Goal: Information Seeking & Learning: Learn about a topic

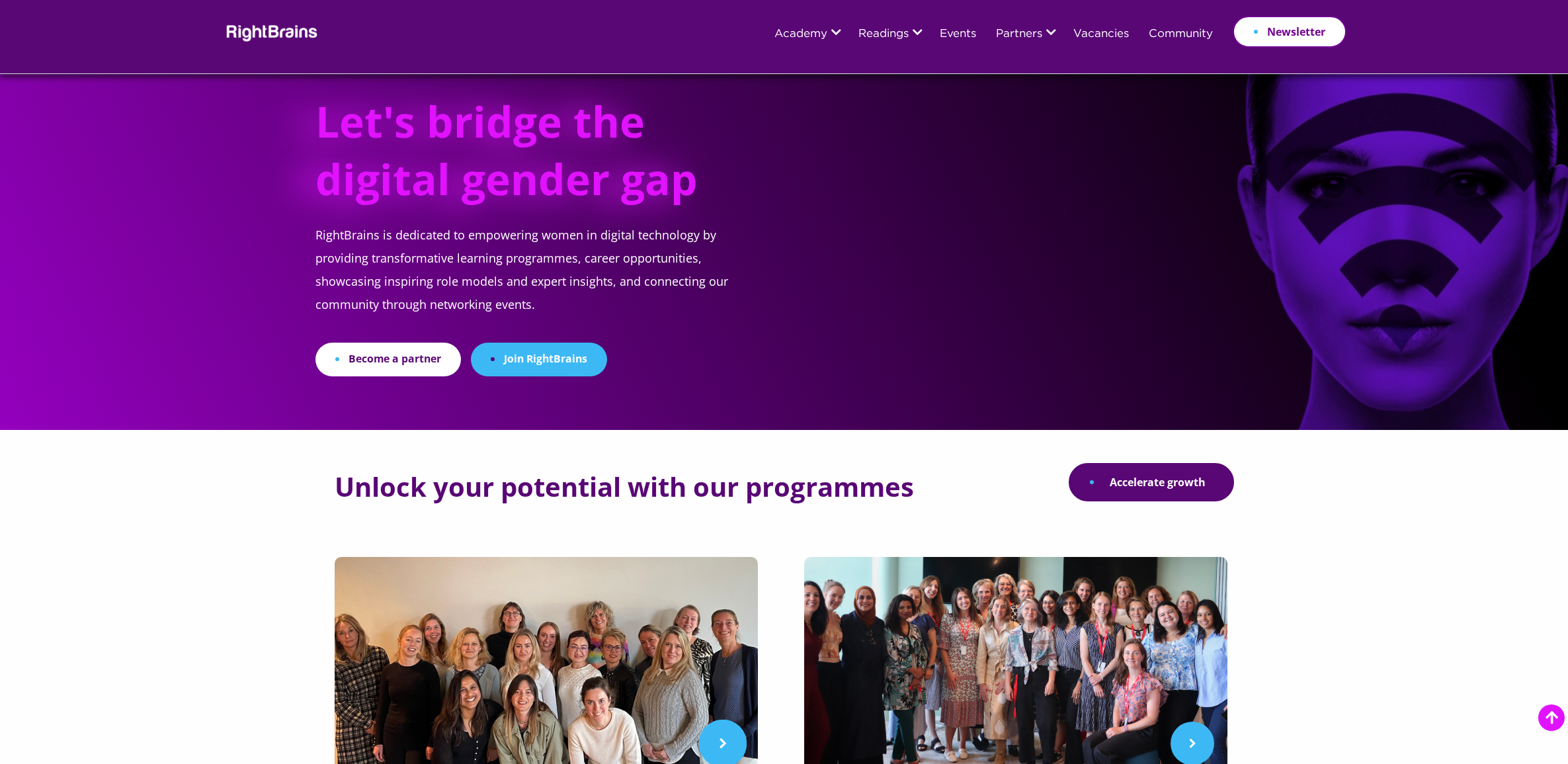
scroll to position [331, 0]
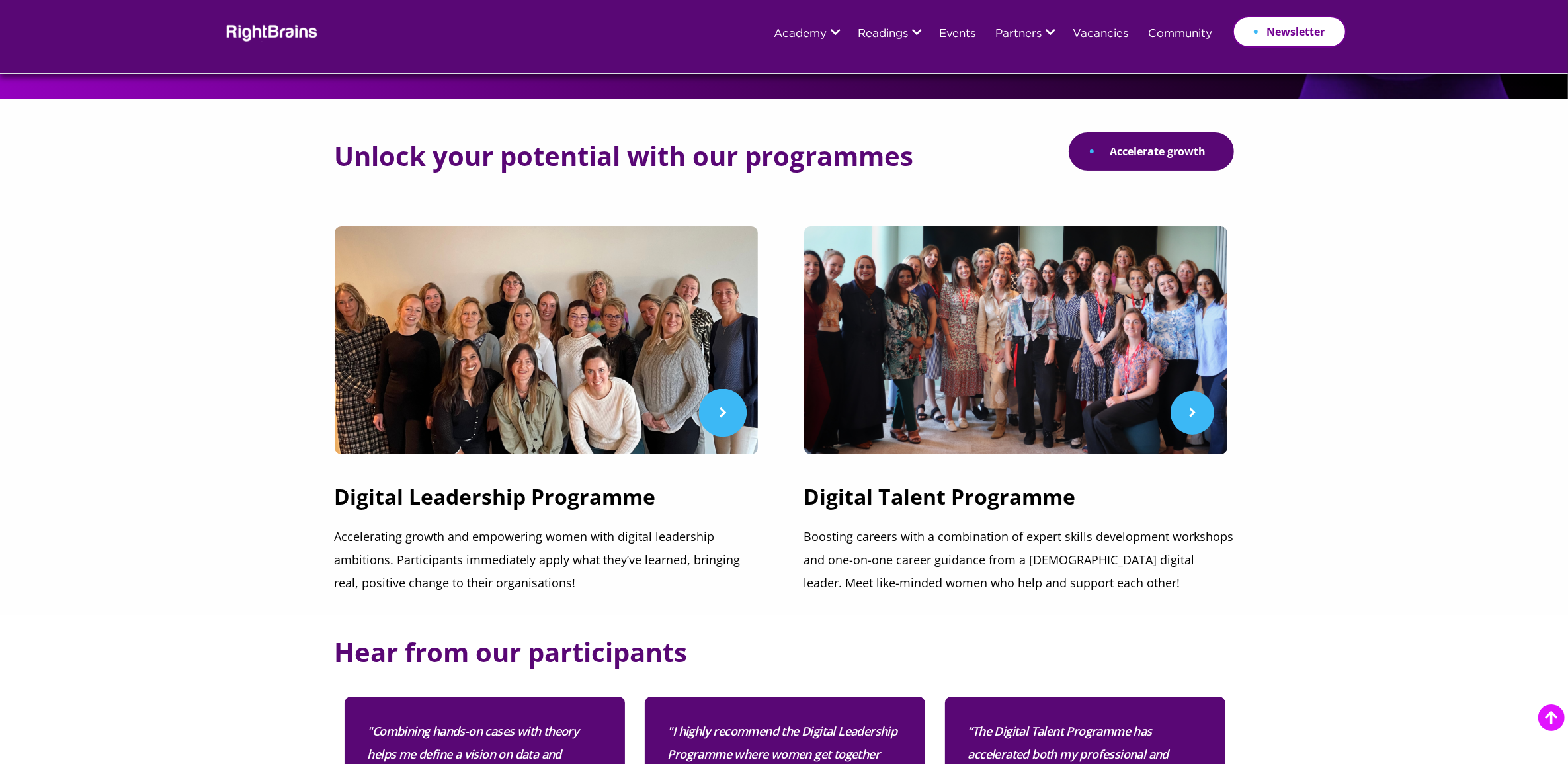
click at [513, 437] on img at bounding box center [547, 341] width 423 height 228
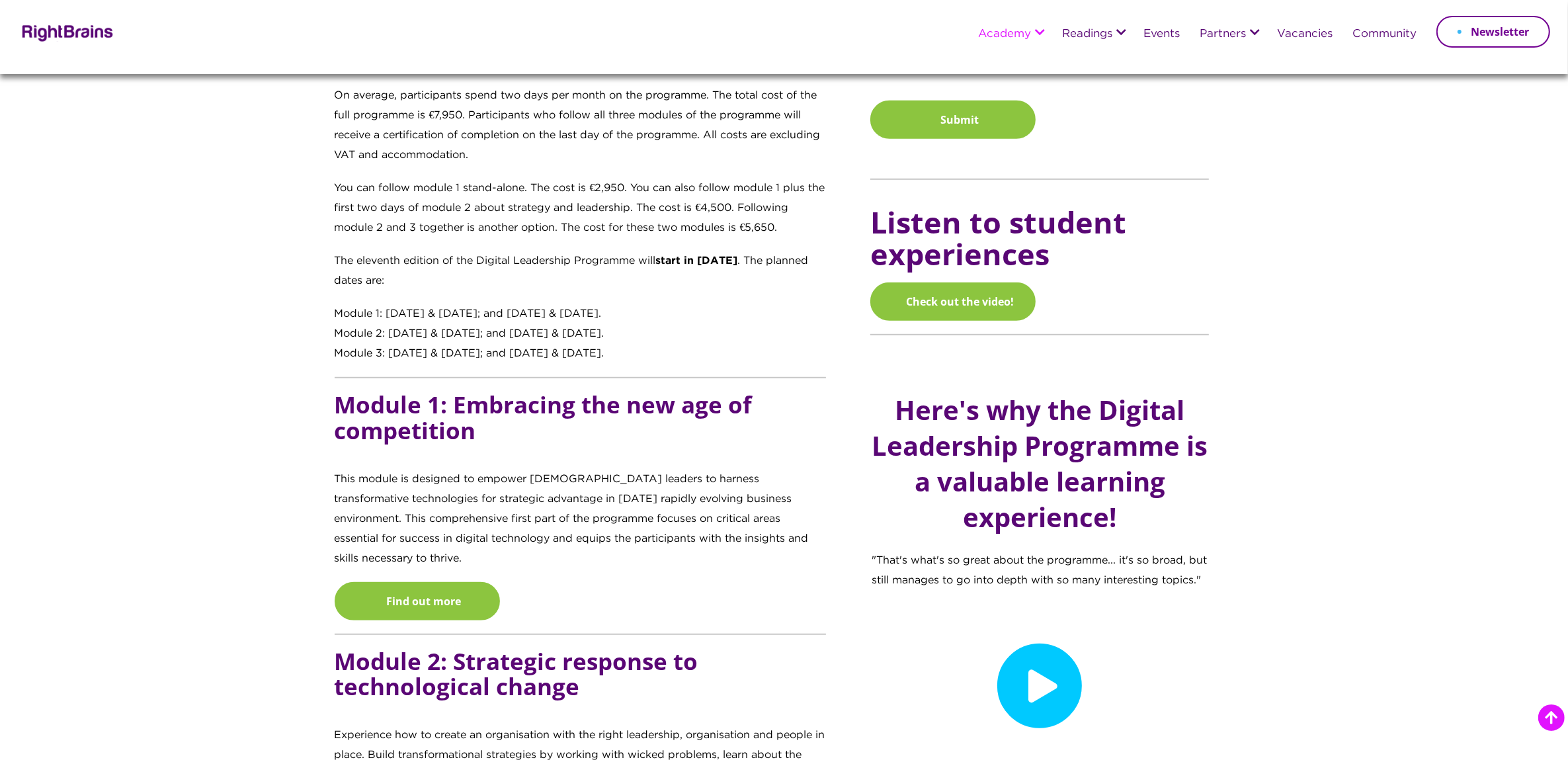
scroll to position [993, 0]
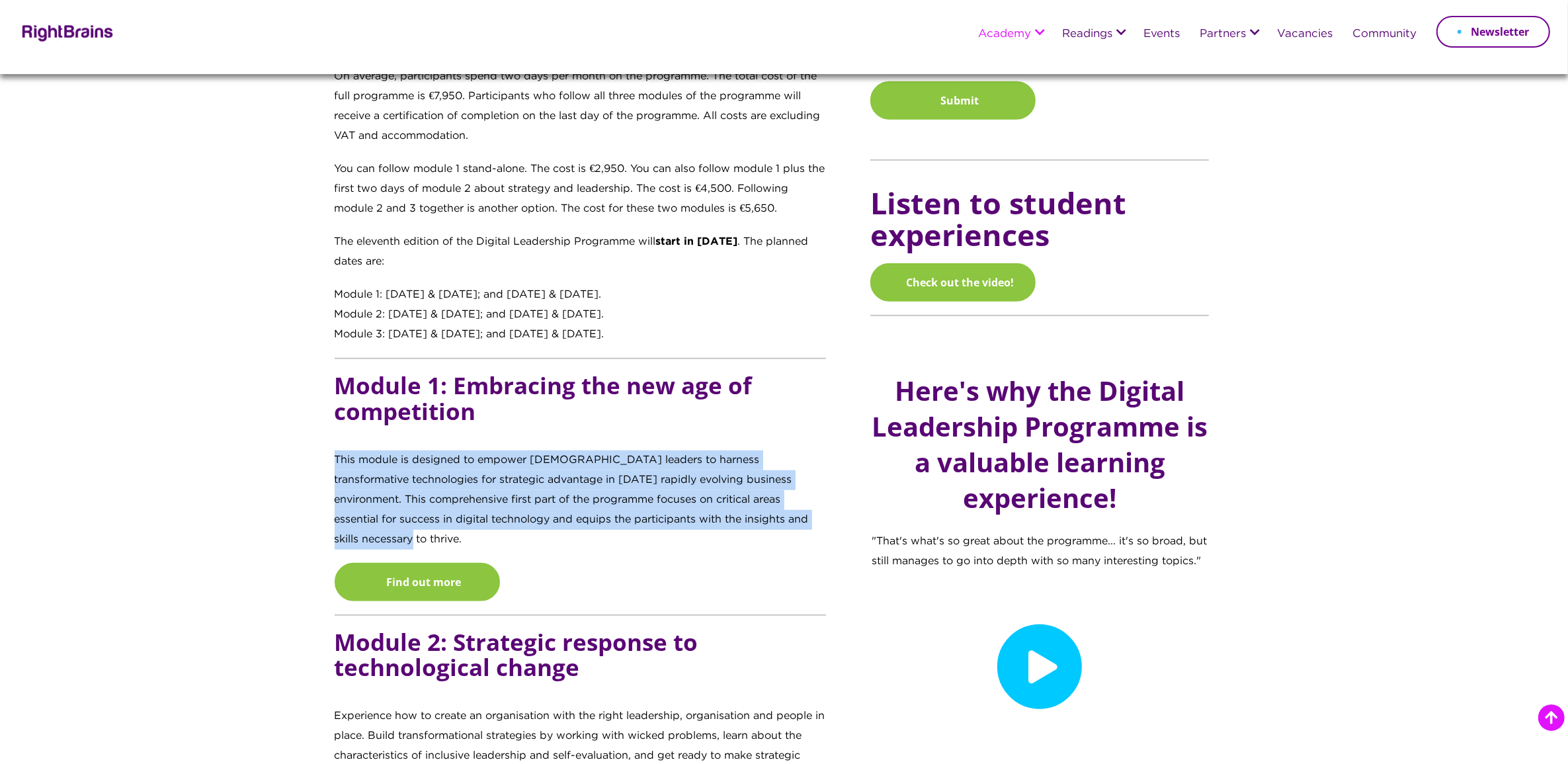
drag, startPoint x: 794, startPoint y: 519, endPoint x: 336, endPoint y: 456, distance: 462.3
click at [336, 456] on p "This module is designed to empower [DEMOGRAPHIC_DATA] leaders to harness transf…" at bounding box center [581, 507] width 492 height 113
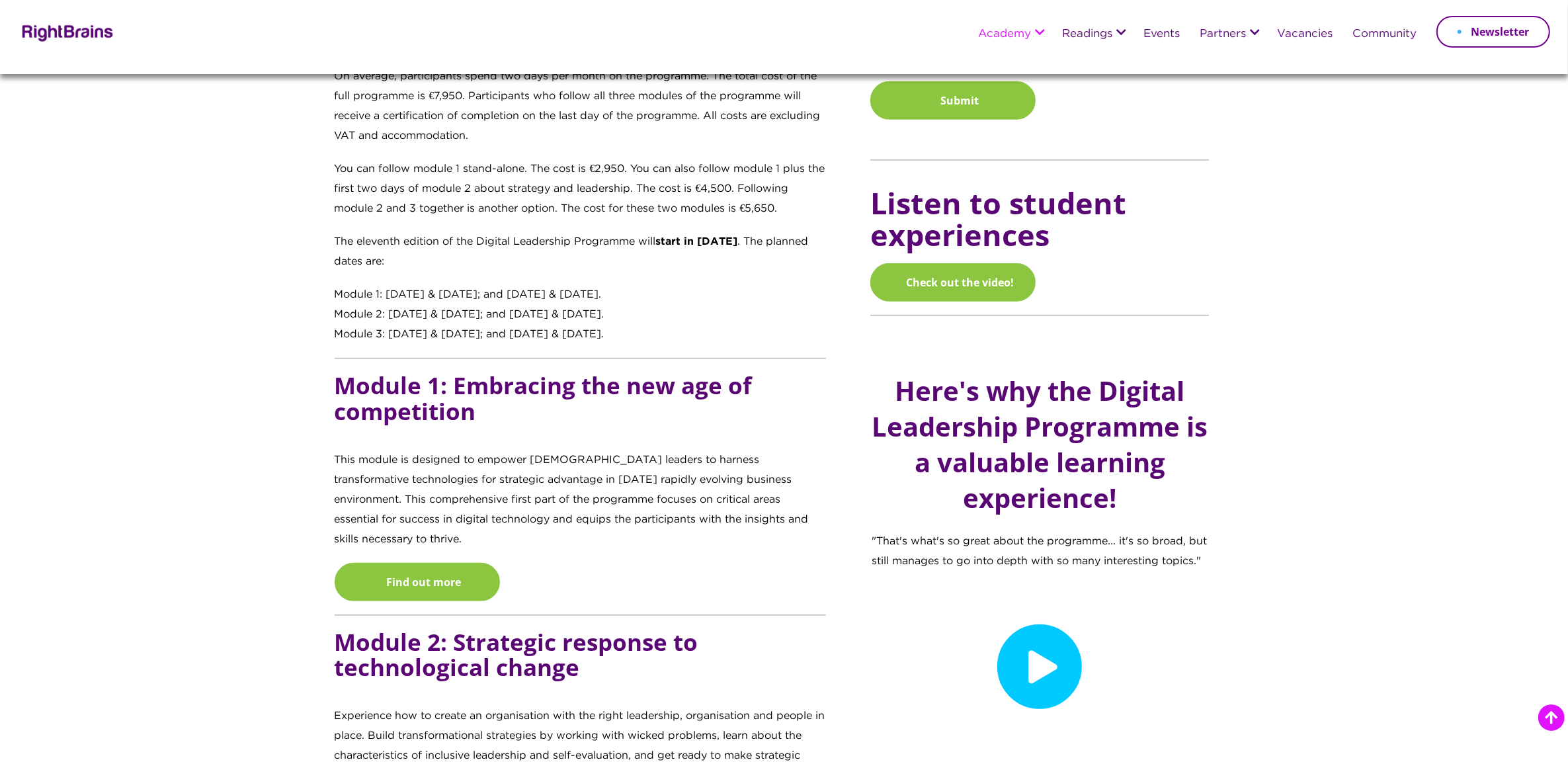
click at [163, 434] on section "Transforming digital learners into digital leaders Recognising that tomorrow’s …" at bounding box center [784, 382] width 1568 height 1575
click at [335, 456] on p "This module is designed to empower female leaders to harness transformative tec…" at bounding box center [581, 507] width 492 height 113
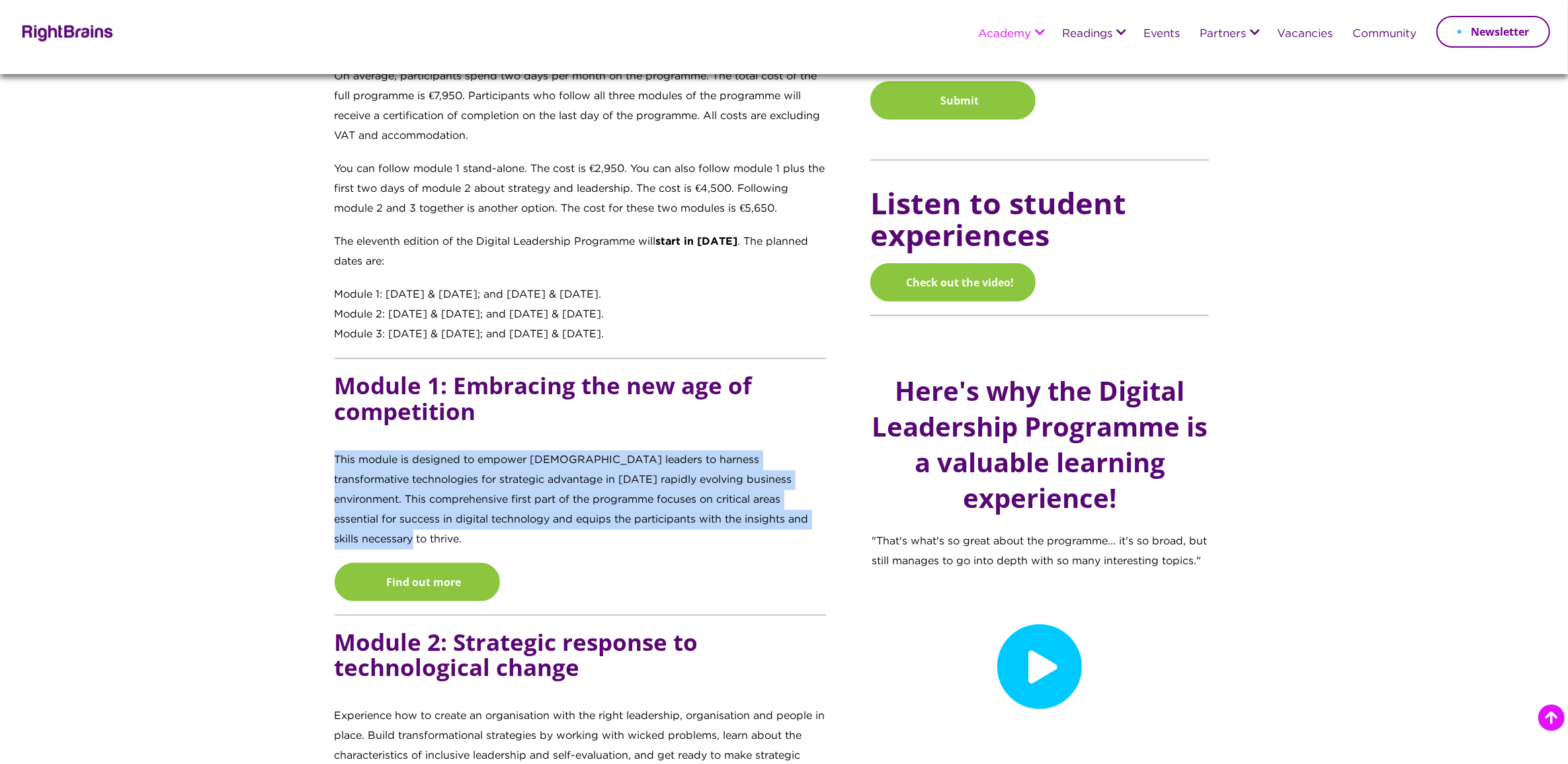
drag, startPoint x: 335, startPoint y: 456, endPoint x: 830, endPoint y: 511, distance: 498.0
click at [830, 511] on div "Transforming digital learners into digital leaders Recognising that tomorrow’s …" at bounding box center [593, 344] width 517 height 1423
copy p "This module is designed to empower female leaders to harness transformative tec…"
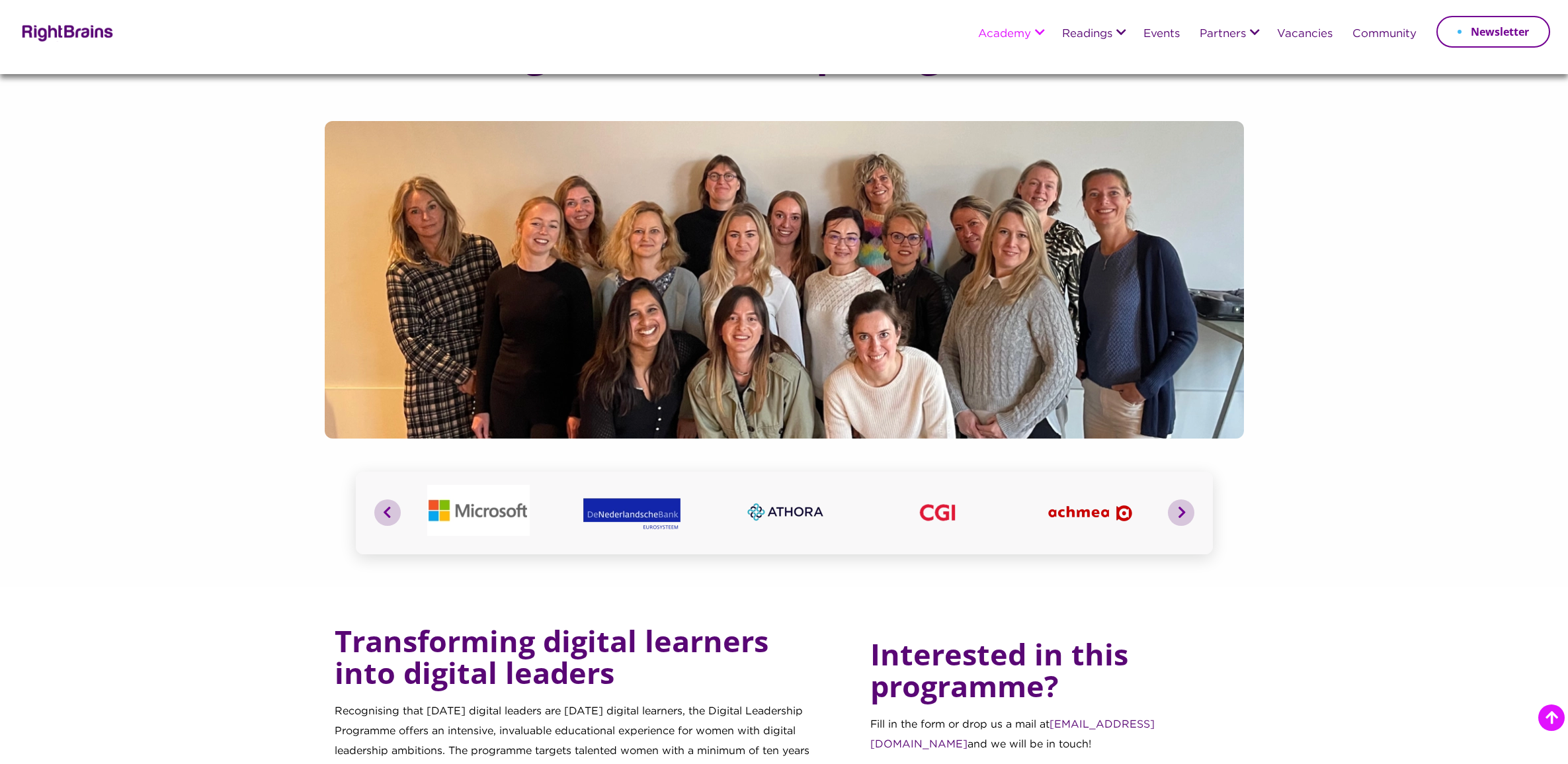
scroll to position [1085, 0]
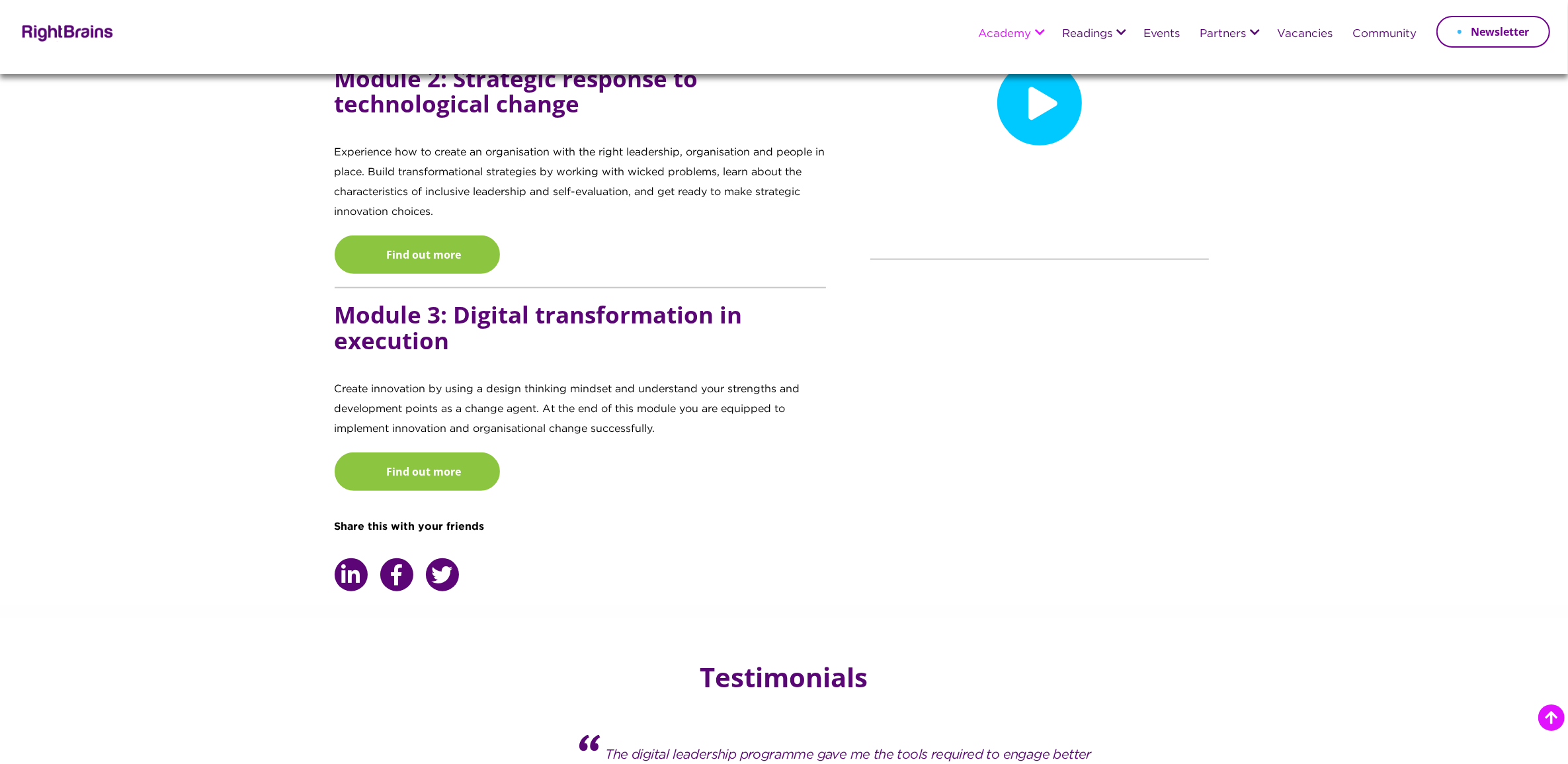
scroll to position [1568, 0]
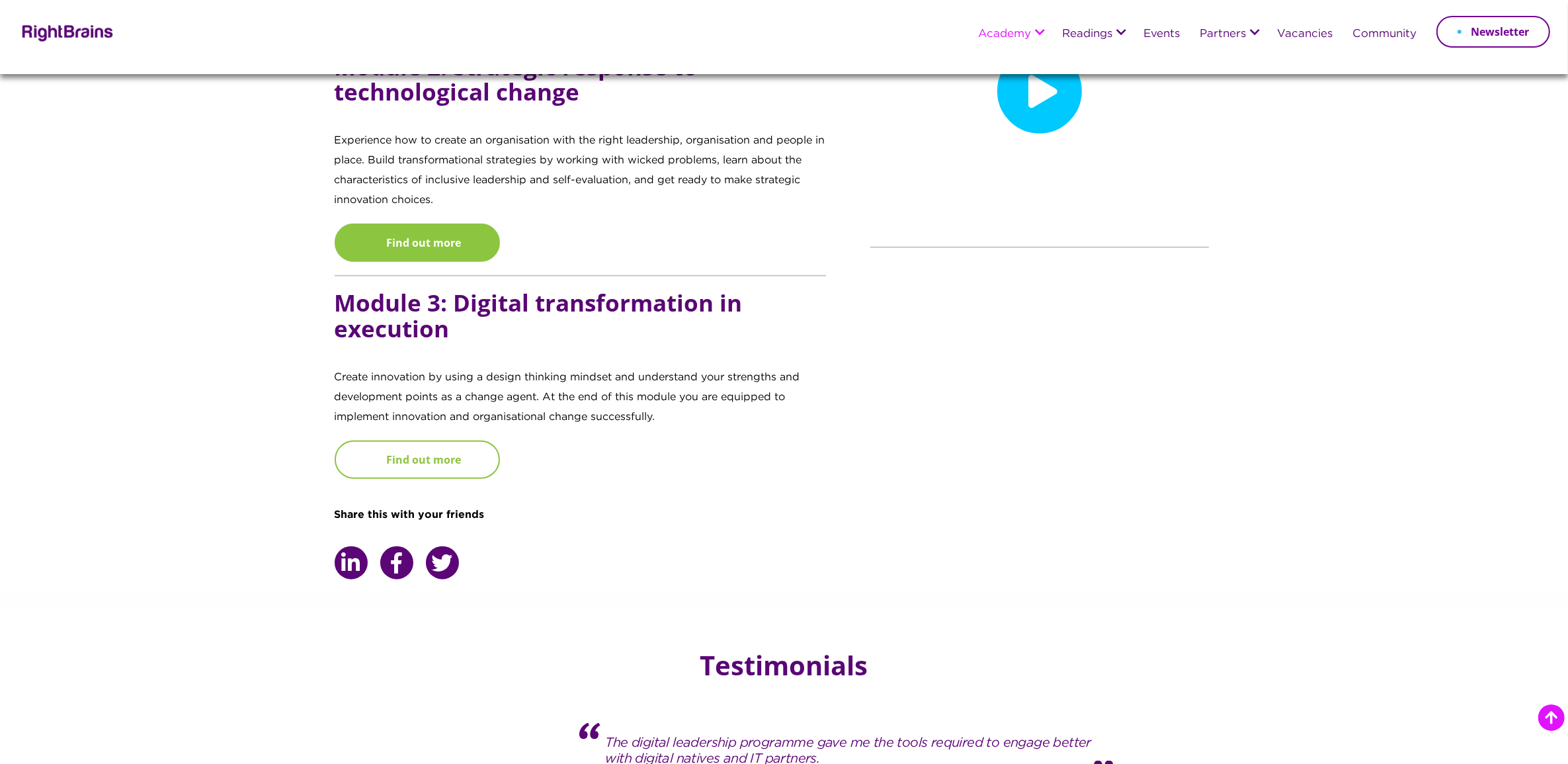
click at [433, 441] on link "Find out more" at bounding box center [418, 460] width 165 height 39
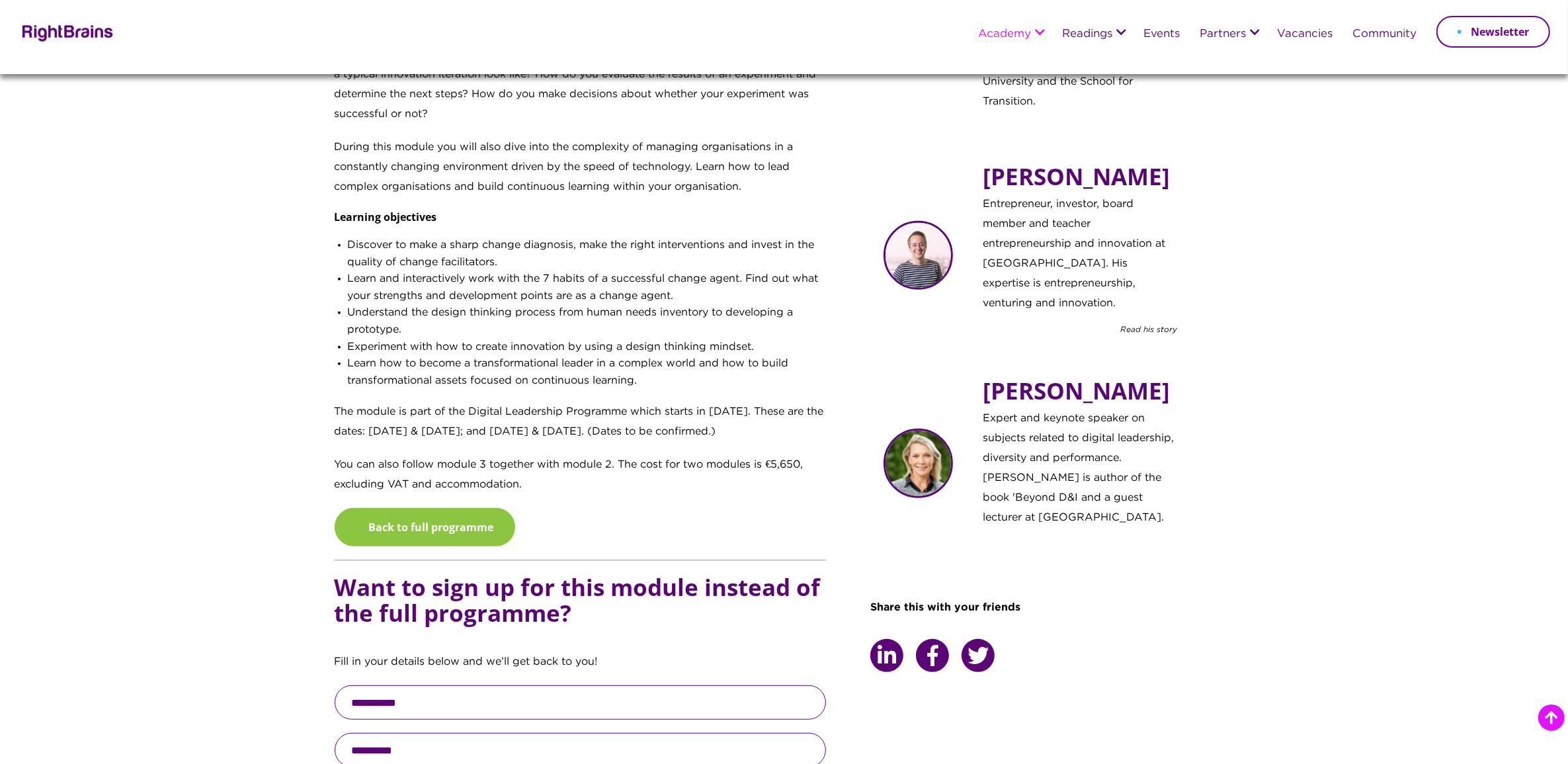
scroll to position [662, 0]
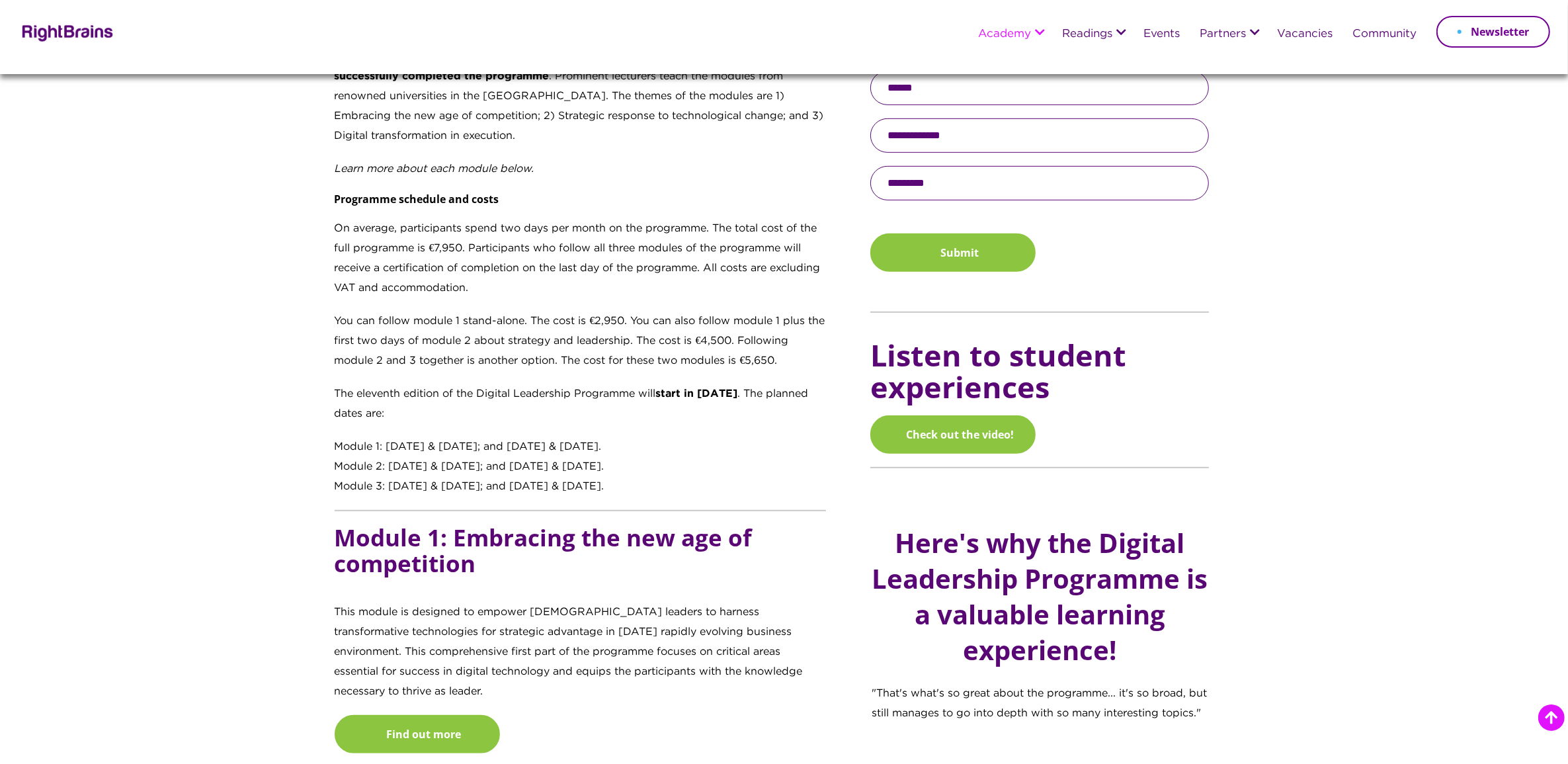
scroll to position [824, 0]
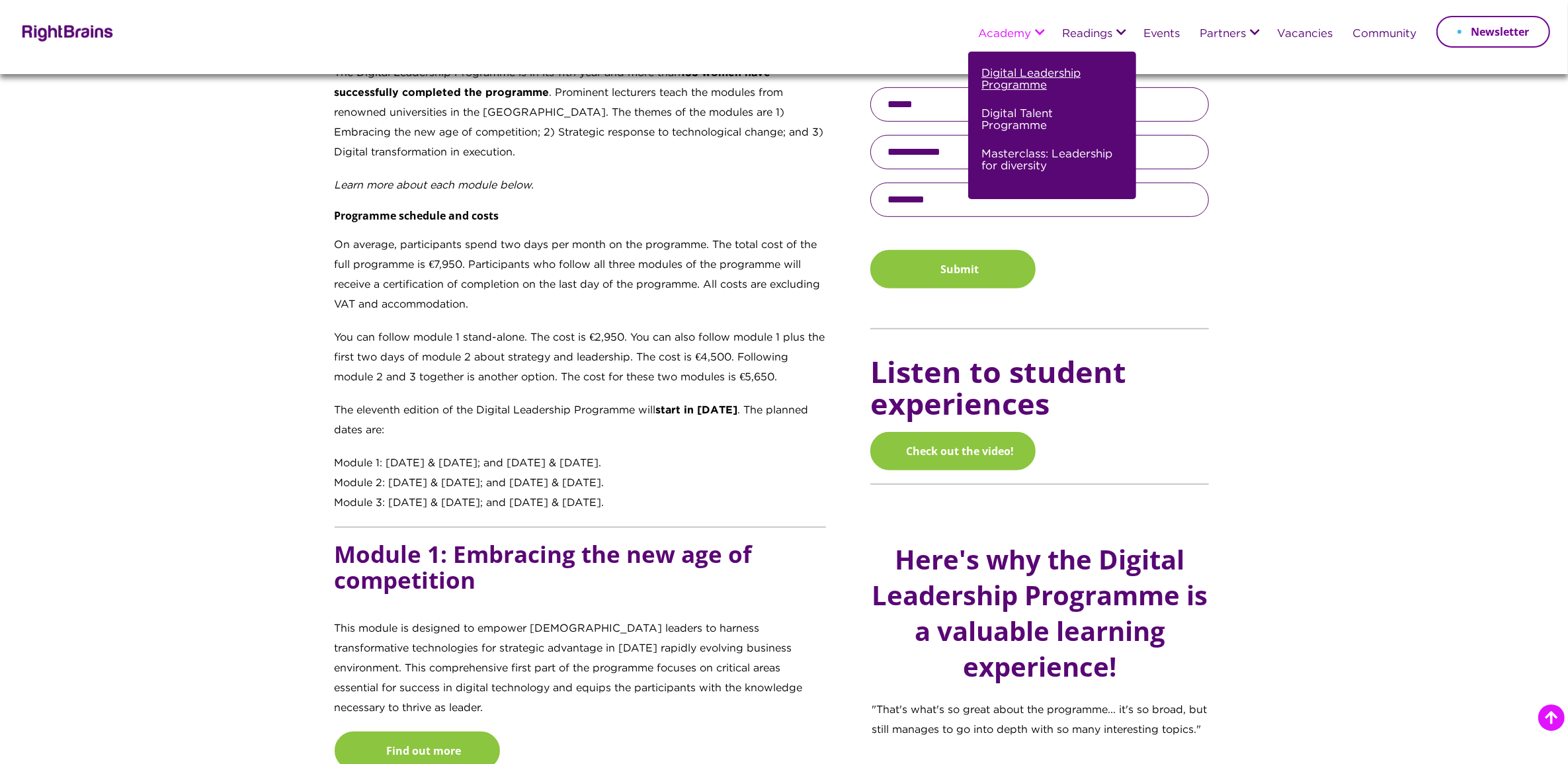
click at [1003, 68] on link "Digital Leadership Programme" at bounding box center [1051, 84] width 138 height 40
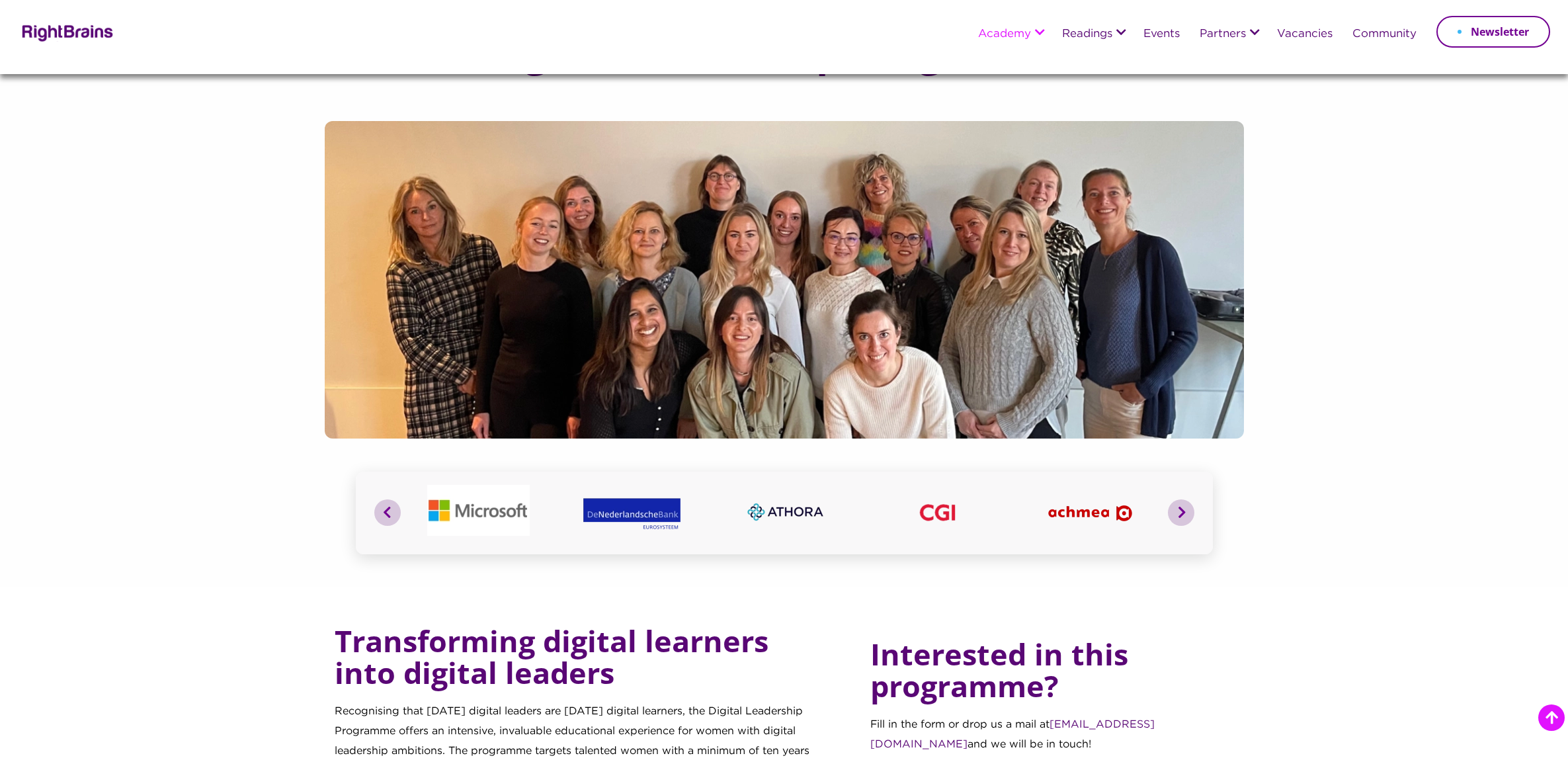
scroll to position [414, 0]
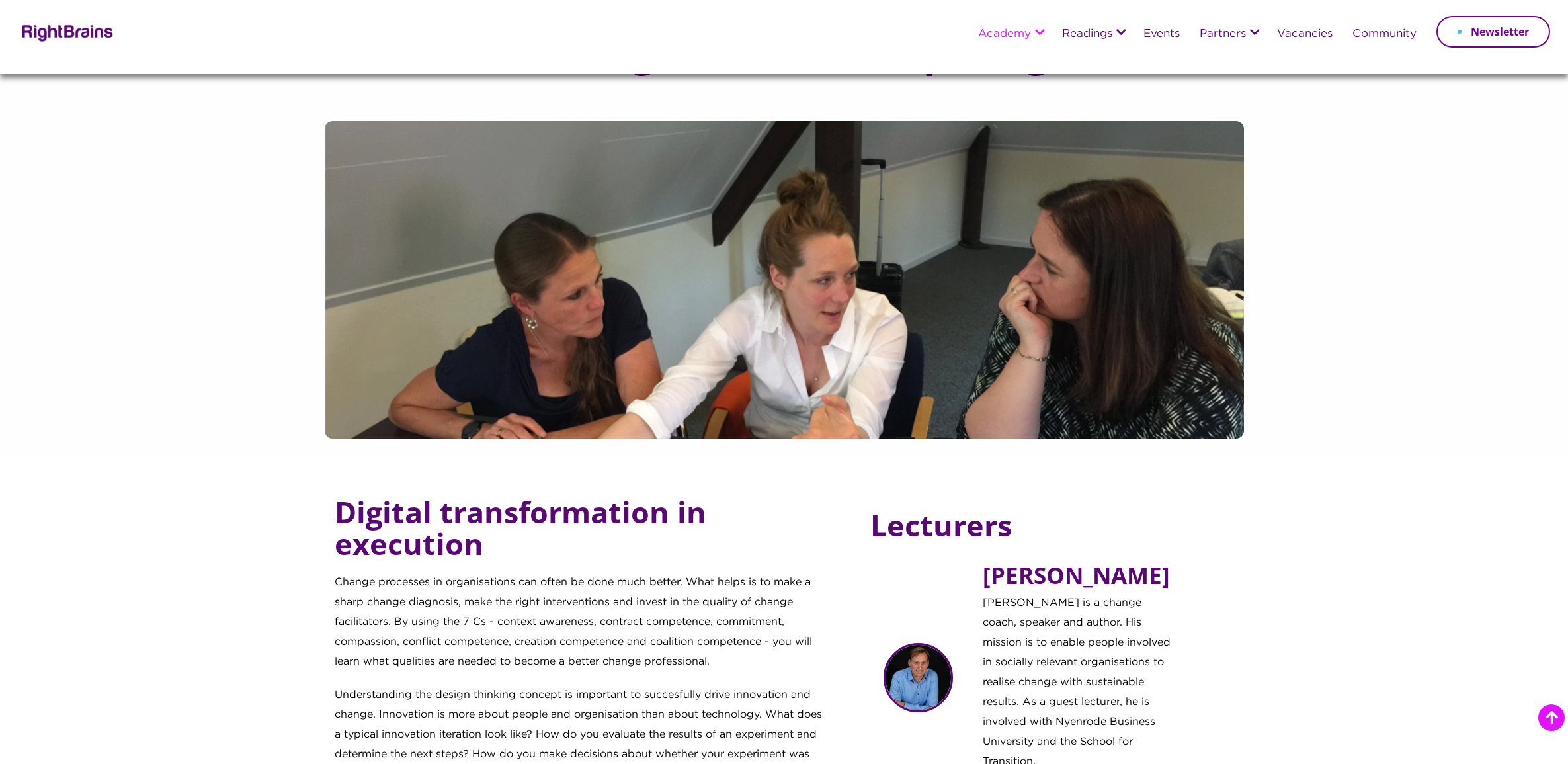
scroll to position [662, 0]
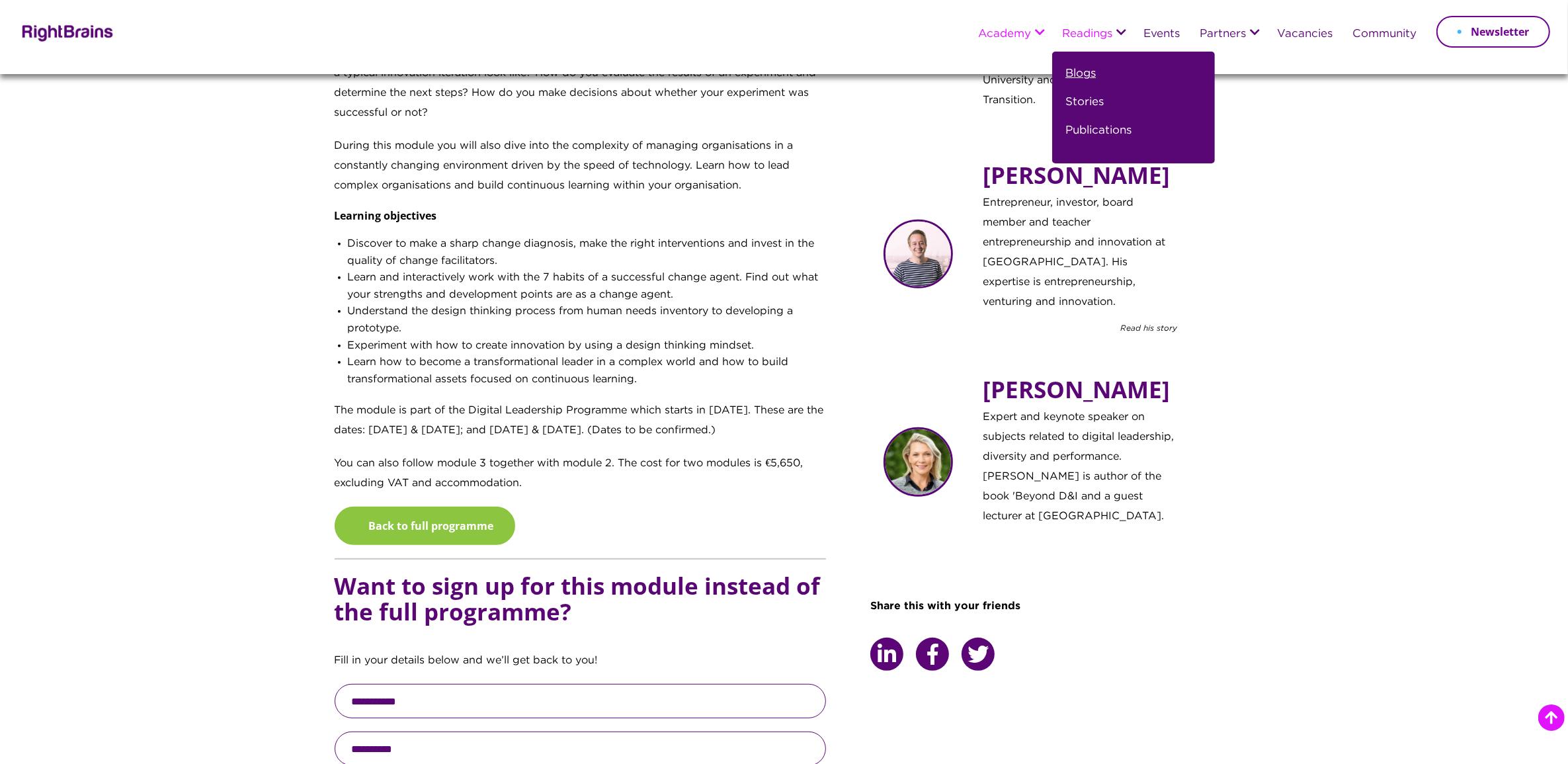
click at [1077, 74] on link "Blogs" at bounding box center [1080, 79] width 31 height 28
